Goal: Task Accomplishment & Management: Manage account settings

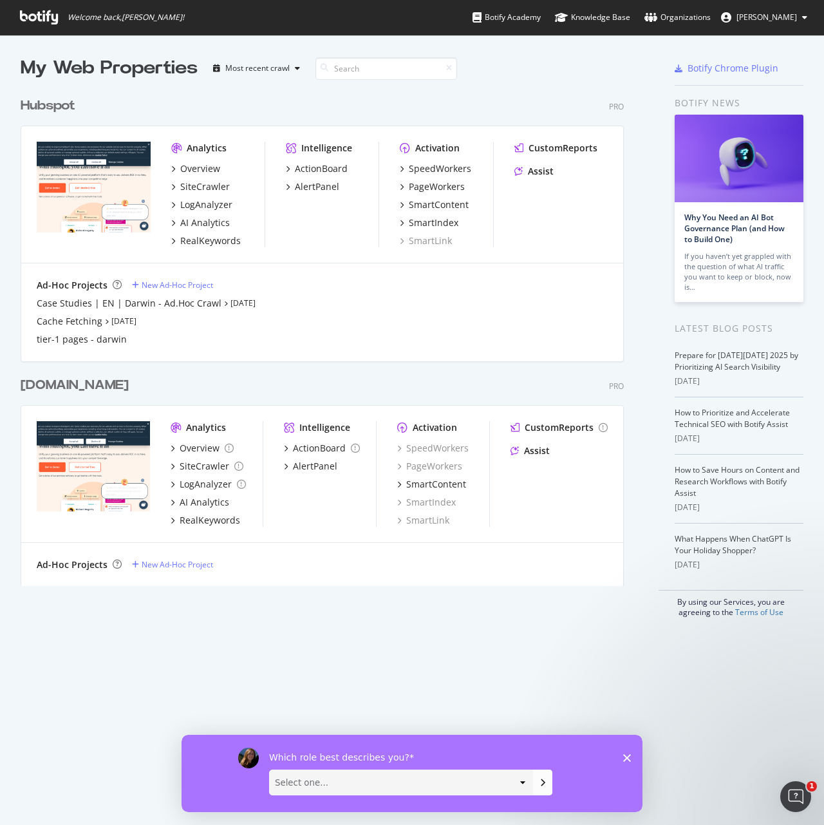
click at [62, 104] on div "Hubspot" at bounding box center [48, 106] width 55 height 19
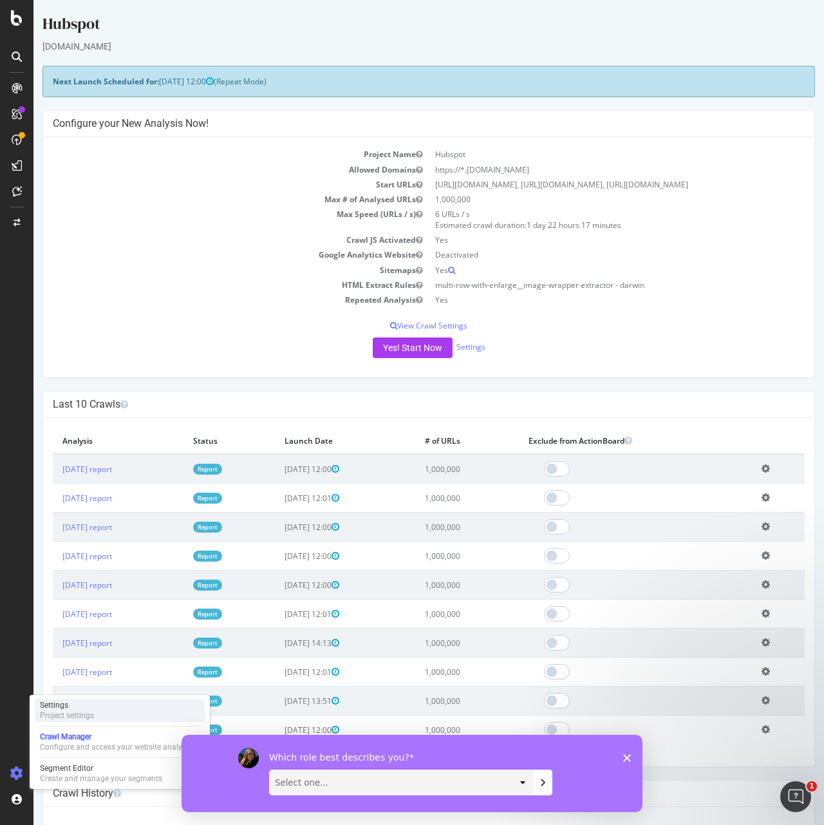
click at [81, 712] on div "Project settings" at bounding box center [67, 715] width 54 height 10
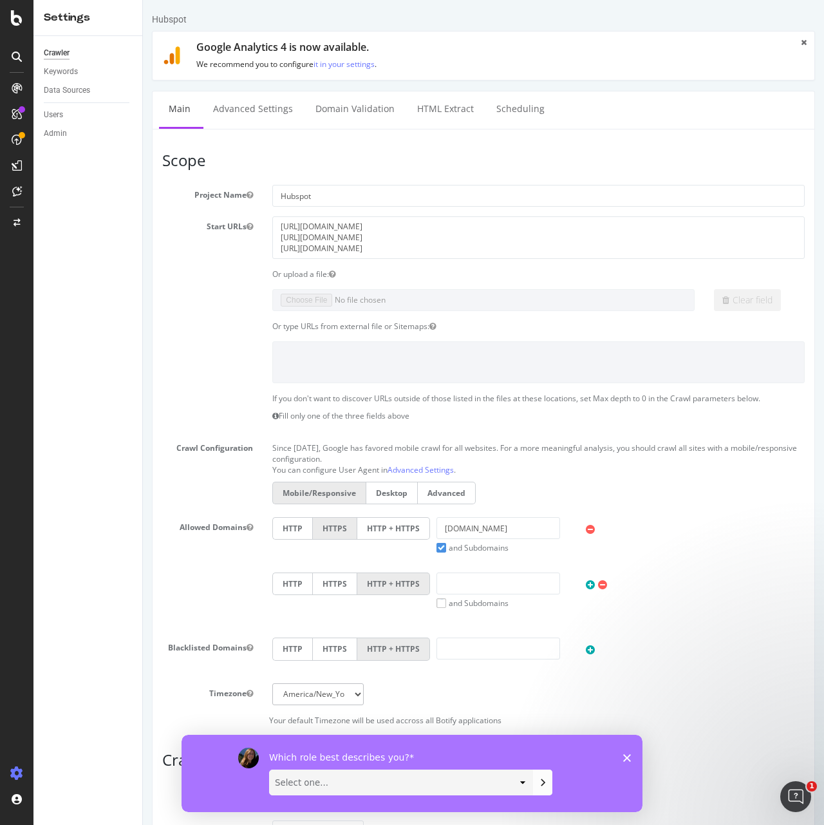
click at [88, 79] on div "Keywords" at bounding box center [93, 71] width 99 height 19
click at [65, 70] on div "Keywords" at bounding box center [61, 72] width 34 height 14
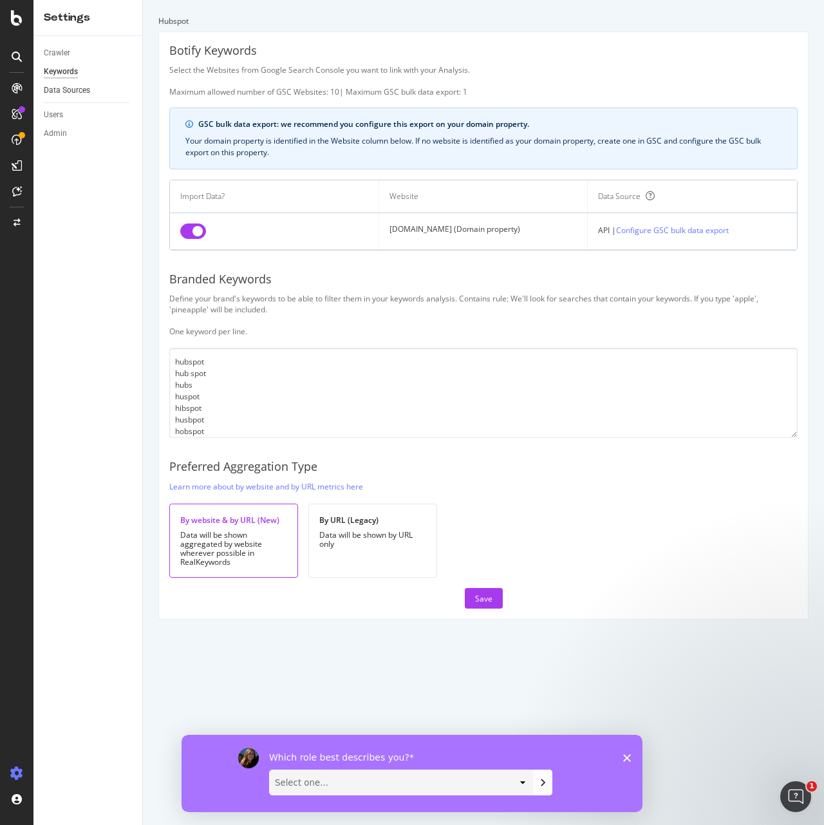
click at [93, 84] on link "Data Sources" at bounding box center [89, 91] width 90 height 14
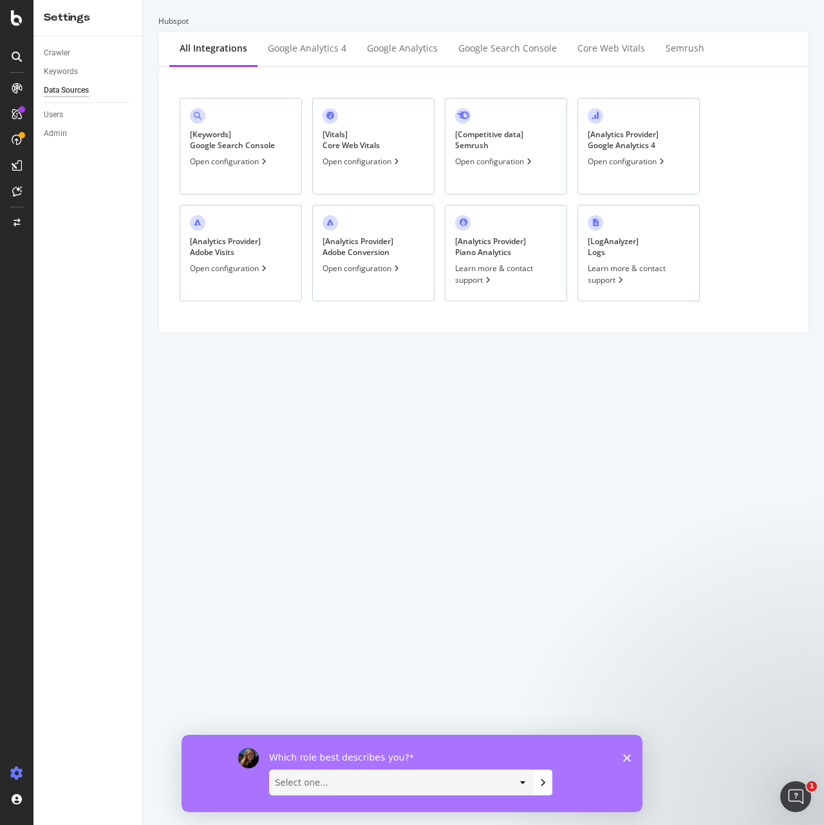
click at [198, 139] on div "[ Keywords ] Google Search Console" at bounding box center [232, 140] width 85 height 22
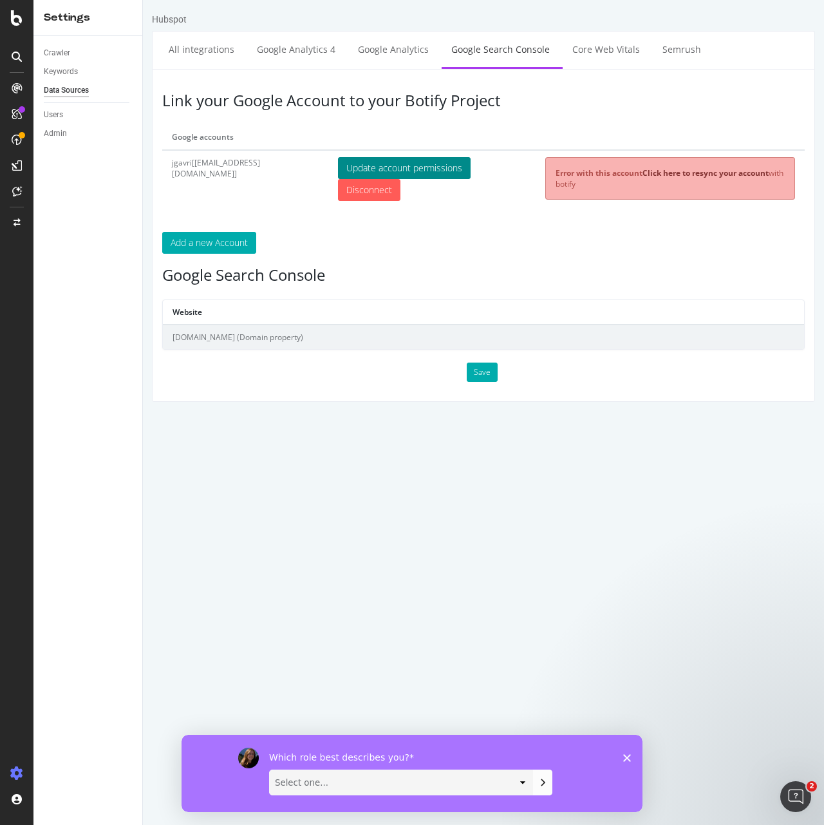
click at [345, 157] on button "Update account permissions" at bounding box center [404, 168] width 133 height 22
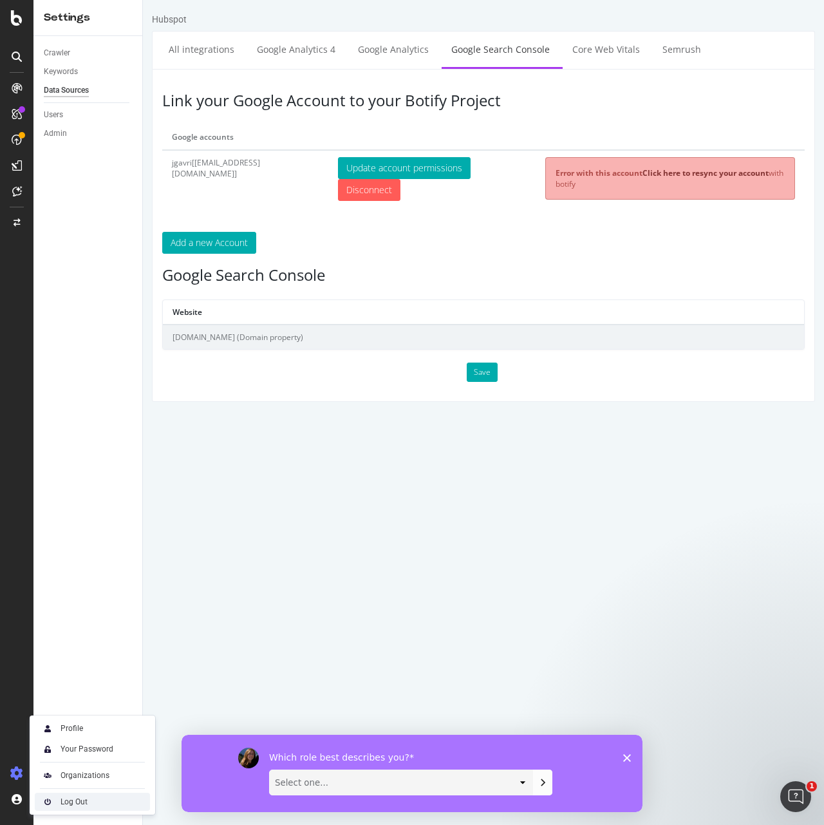
click at [73, 801] on div "Log Out" at bounding box center [74, 802] width 27 height 10
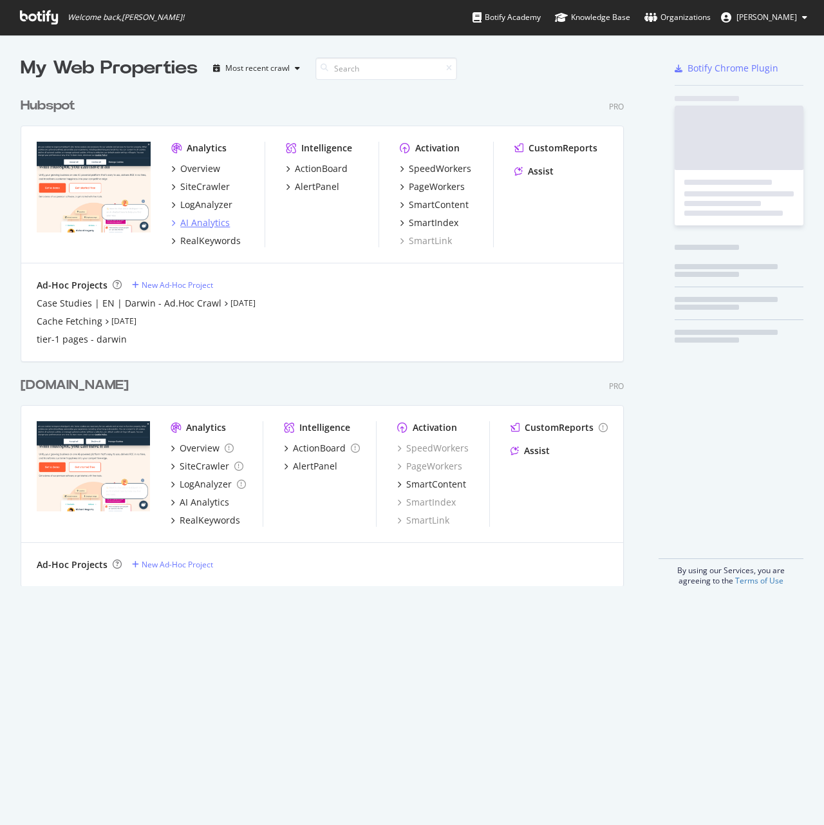
scroll to position [495, 604]
